Goal: Information Seeking & Learning: Check status

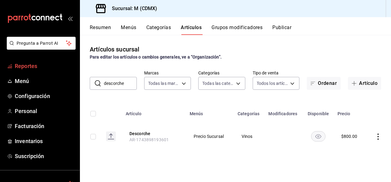
click at [29, 63] on span "Reportes" at bounding box center [45, 66] width 60 height 8
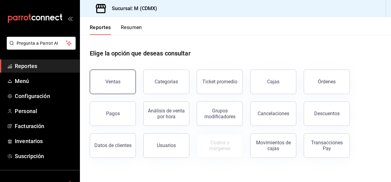
click at [104, 78] on button "Ventas" at bounding box center [113, 82] width 46 height 25
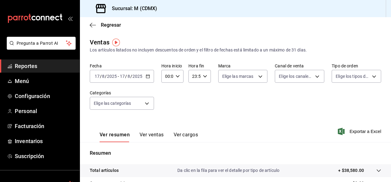
click at [148, 77] on icon "button" at bounding box center [148, 76] width 4 height 4
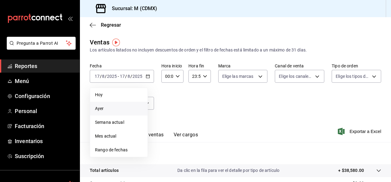
click at [107, 107] on span "Ayer" at bounding box center [119, 109] width 48 height 6
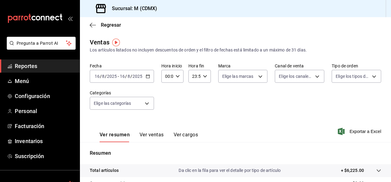
click at [147, 76] on icon "button" at bounding box center [148, 76] width 4 height 4
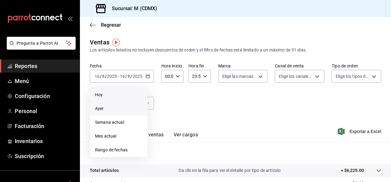
click at [111, 96] on span "Hoy" at bounding box center [119, 95] width 48 height 6
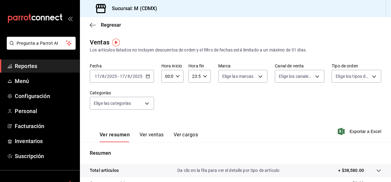
click at [153, 135] on button "Ver ventas" at bounding box center [151, 137] width 24 height 10
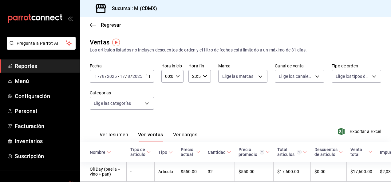
click at [191, 133] on button "Ver cargos" at bounding box center [185, 137] width 25 height 10
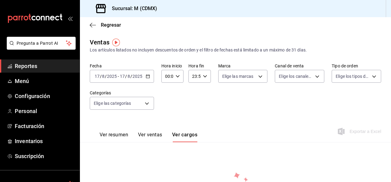
click at [153, 135] on button "Ver ventas" at bounding box center [150, 137] width 24 height 10
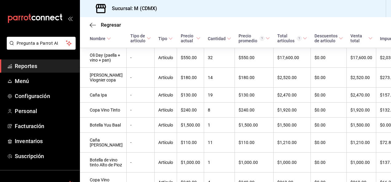
scroll to position [131, 0]
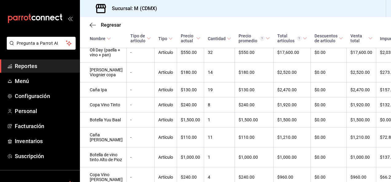
click at [388, 178] on div "Regresar Ventas Los artículos listados no incluyen descuentos de orden y el fil…" at bounding box center [235, 99] width 311 height 165
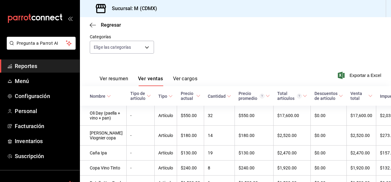
scroll to position [0, 0]
